Goal: Task Accomplishment & Management: Complete application form

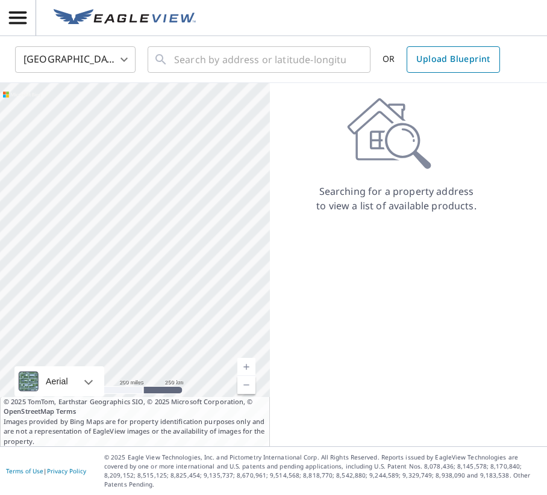
click at [464, 60] on span "Upload Blueprint" at bounding box center [452, 59] width 73 height 15
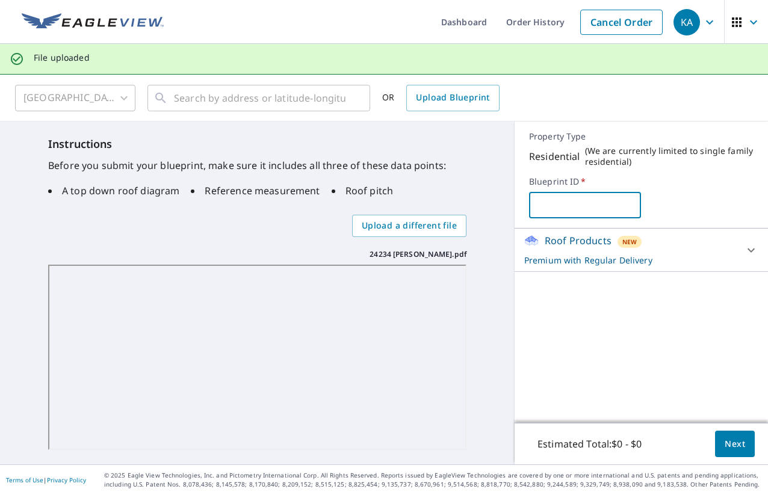
click at [544, 206] on input "text" at bounding box center [585, 205] width 113 height 34
click at [578, 205] on input "[PERSON_NAME]/ [PERSON_NAME]" at bounding box center [585, 205] width 113 height 34
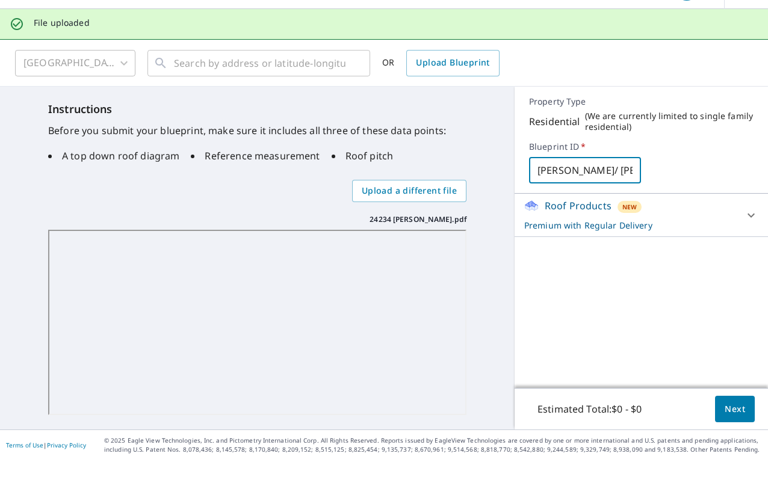
scroll to position [0, 1]
type input "[PERSON_NAME]/ [PERSON_NAME]"
click at [578, 437] on span "Next" at bounding box center [735, 444] width 20 height 15
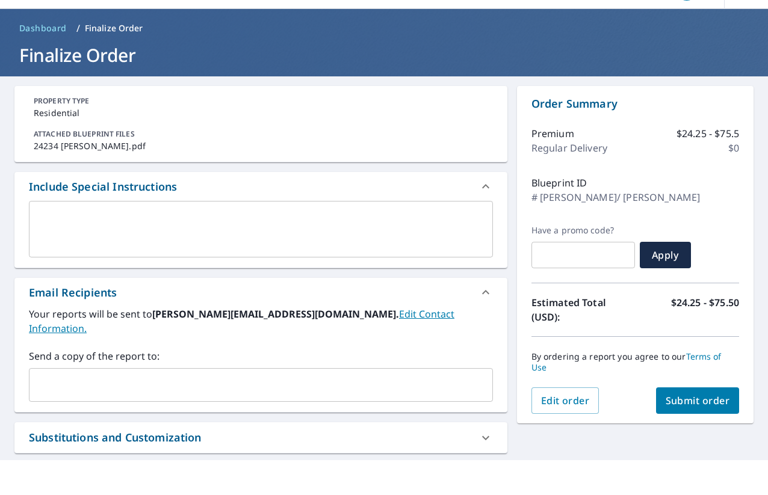
click at [578, 429] on span "Submit order" at bounding box center [698, 435] width 64 height 13
